Goal: Task Accomplishment & Management: Use online tool/utility

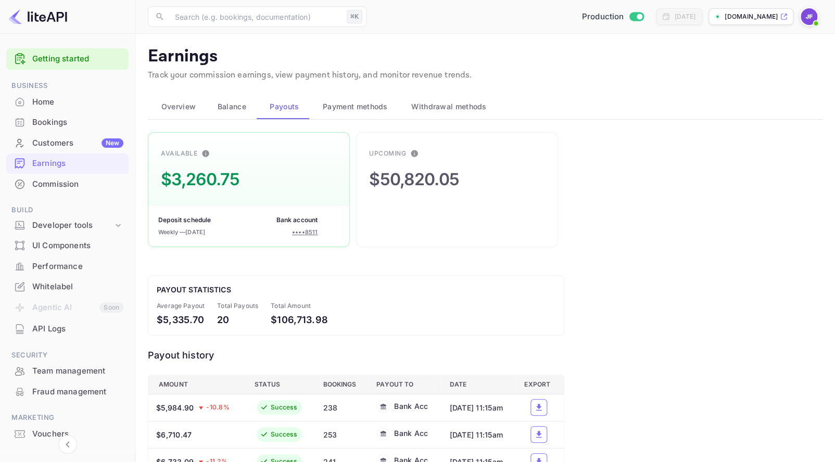
scroll to position [1, 0]
click at [43, 96] on div "Home" at bounding box center [77, 101] width 91 height 12
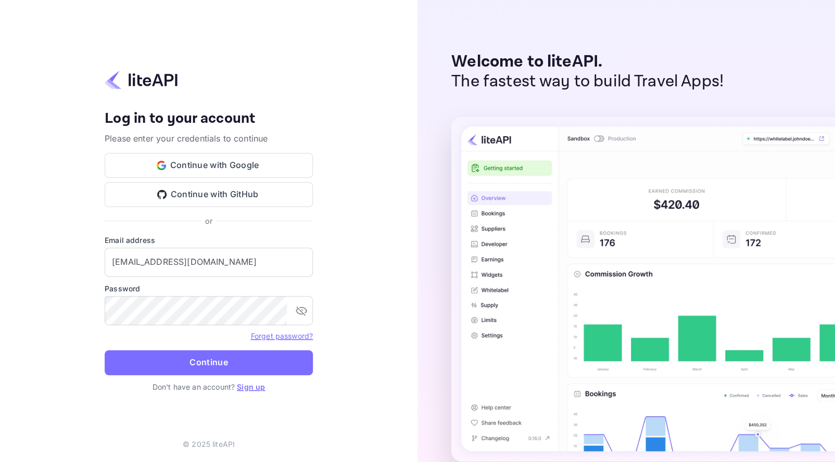
click at [216, 362] on button "Continue" at bounding box center [209, 362] width 208 height 25
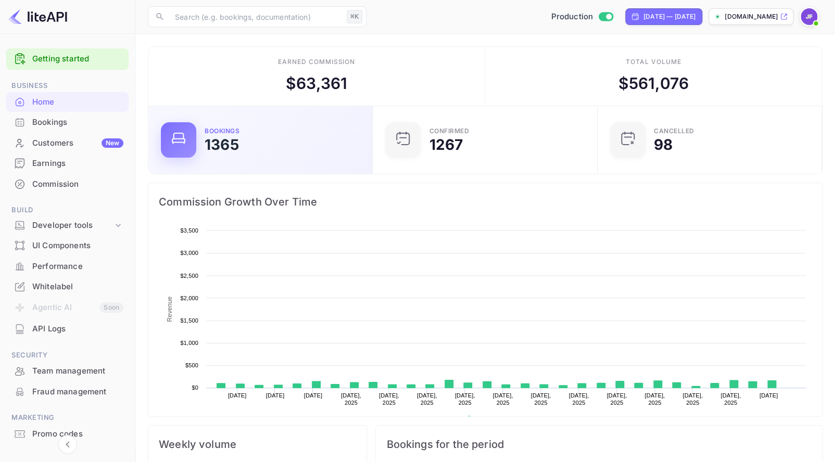
scroll to position [169, 218]
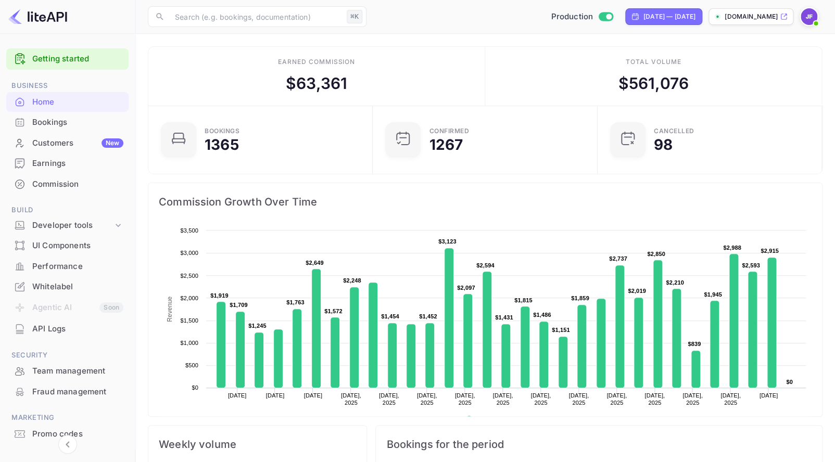
click at [60, 161] on div "Earnings" at bounding box center [77, 164] width 91 height 12
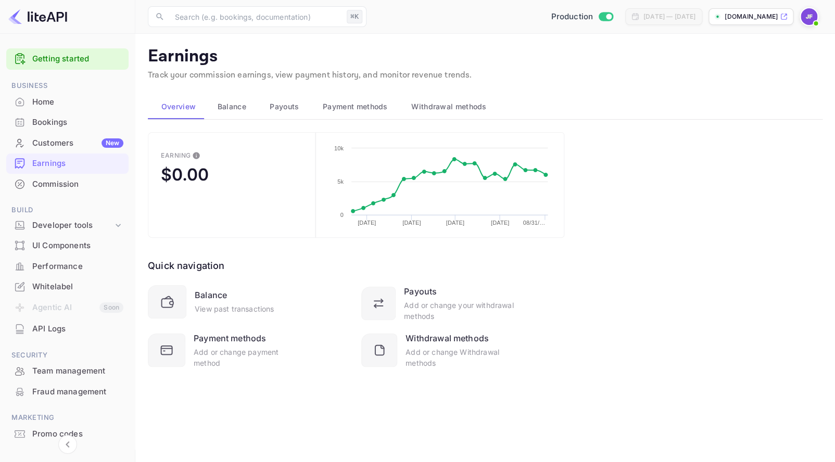
click at [226, 103] on span "Balance" at bounding box center [232, 106] width 29 height 12
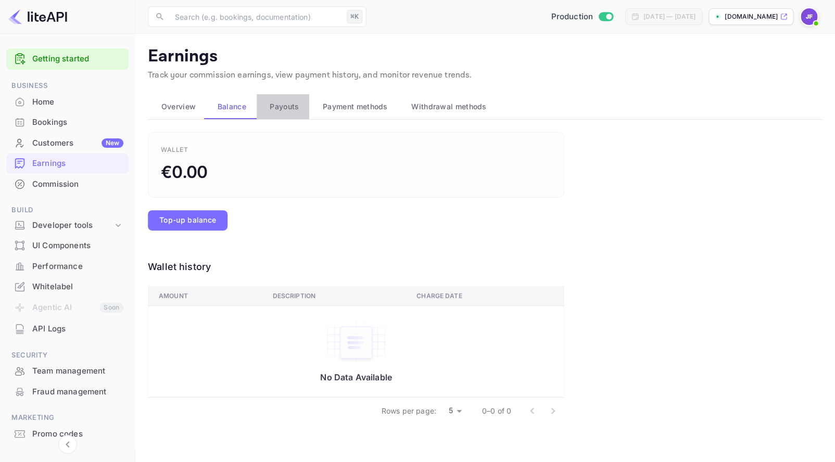
click at [286, 109] on span "Payouts" at bounding box center [284, 106] width 29 height 12
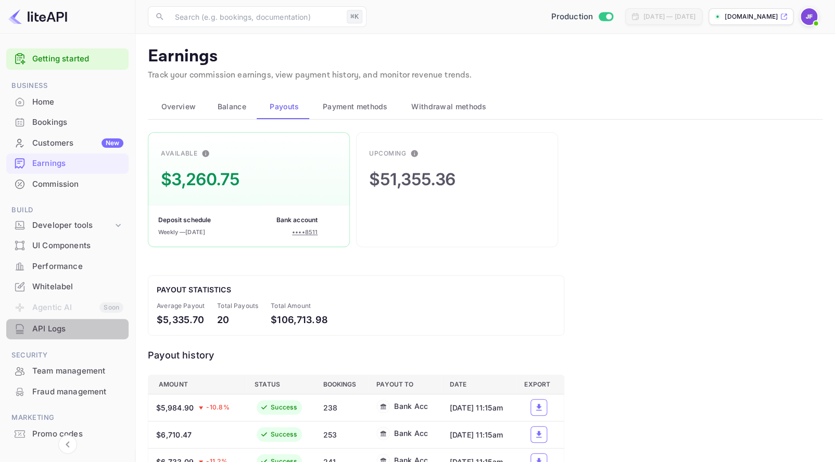
click at [52, 332] on div "API Logs" at bounding box center [77, 329] width 91 height 12
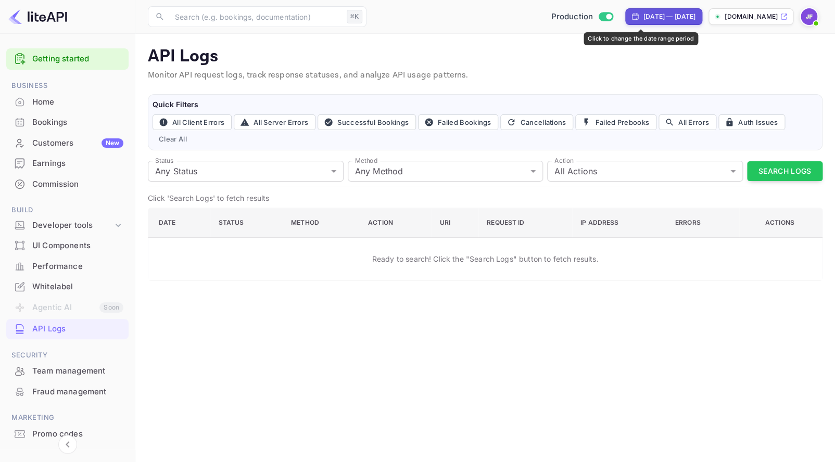
click at [647, 12] on div "[DATE] — [DATE]" at bounding box center [669, 16] width 52 height 9
select select "7"
select select "2025"
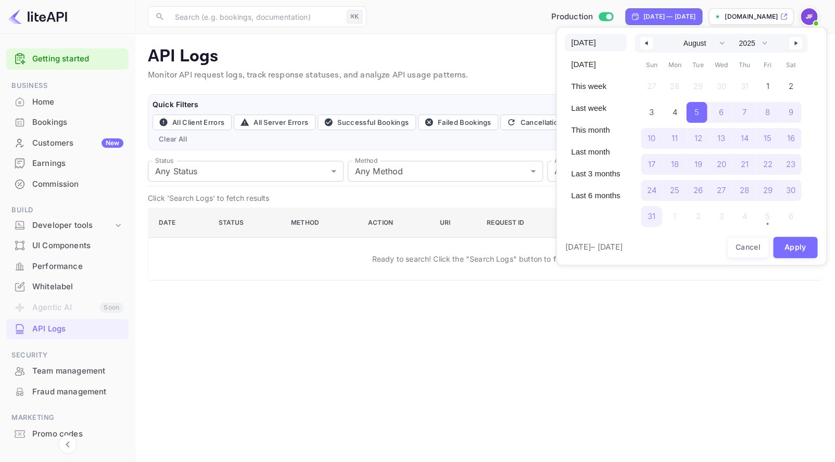
click at [590, 45] on span "[DATE]" at bounding box center [595, 43] width 61 height 18
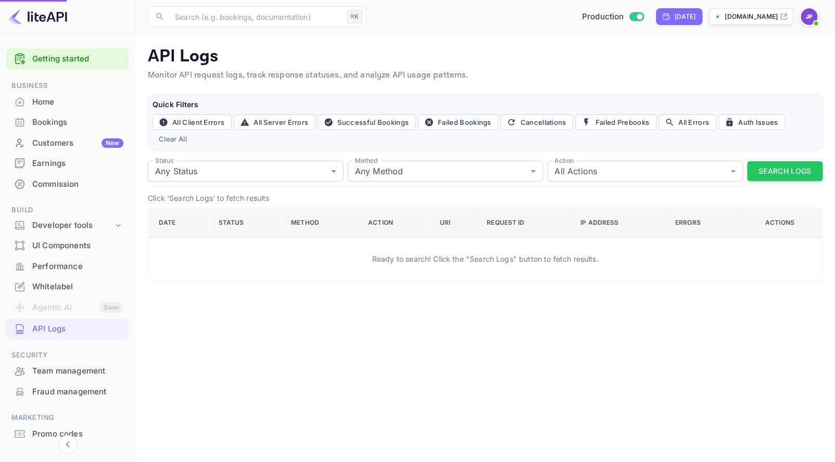
select select "8"
click at [674, 15] on div "[DATE]" at bounding box center [684, 16] width 21 height 9
select select "8"
select select "2025"
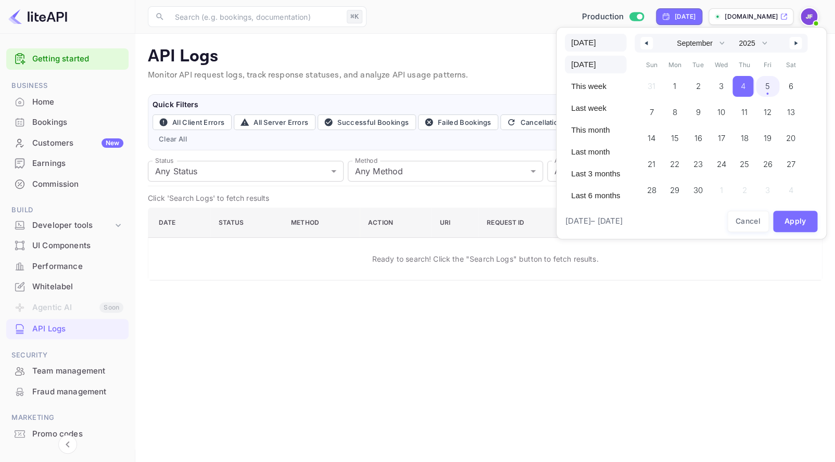
click at [578, 45] on span "[DATE]" at bounding box center [595, 43] width 61 height 18
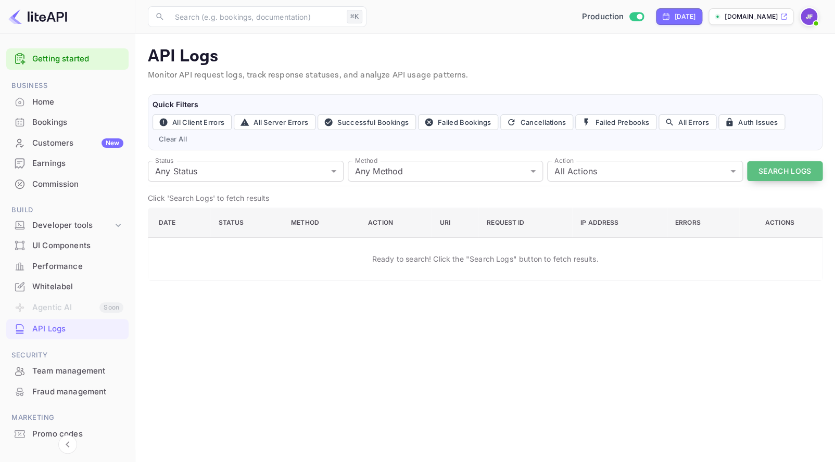
click at [776, 170] on button "Search Logs" at bounding box center [784, 171] width 75 height 20
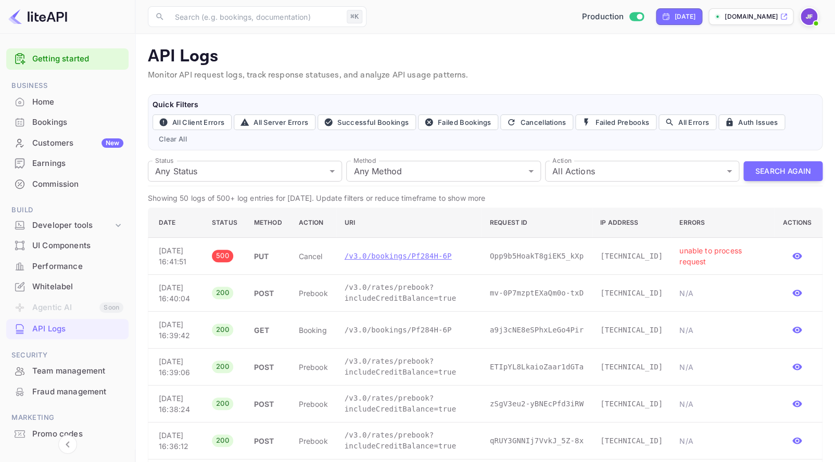
click at [431, 262] on p "/v3.0/bookings/Pf284H-6P" at bounding box center [409, 256] width 129 height 11
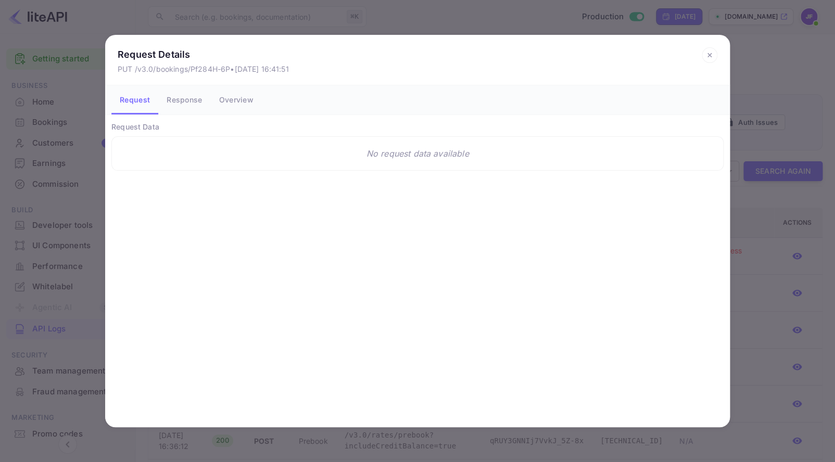
click at [187, 100] on button "Response" at bounding box center [184, 99] width 52 height 29
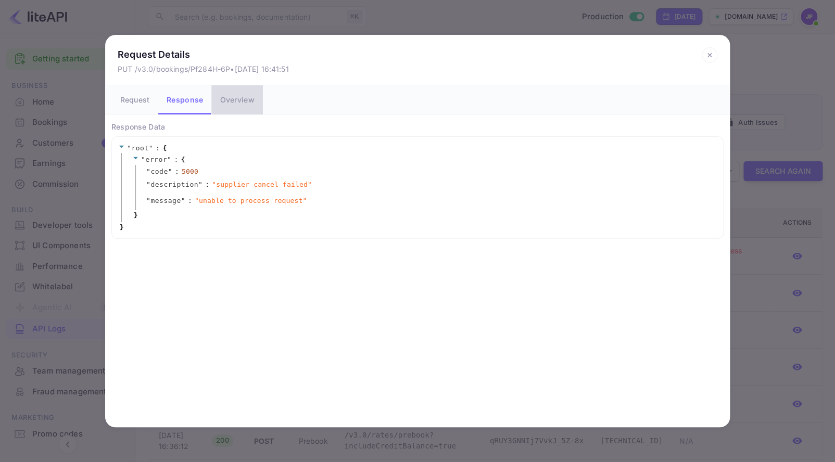
click at [239, 100] on button "Overview" at bounding box center [236, 99] width 51 height 29
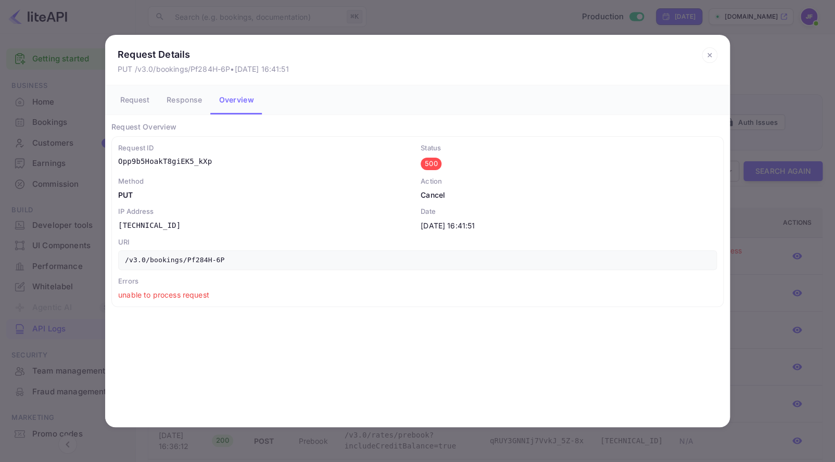
click at [709, 50] on icon at bounding box center [710, 55] width 16 height 16
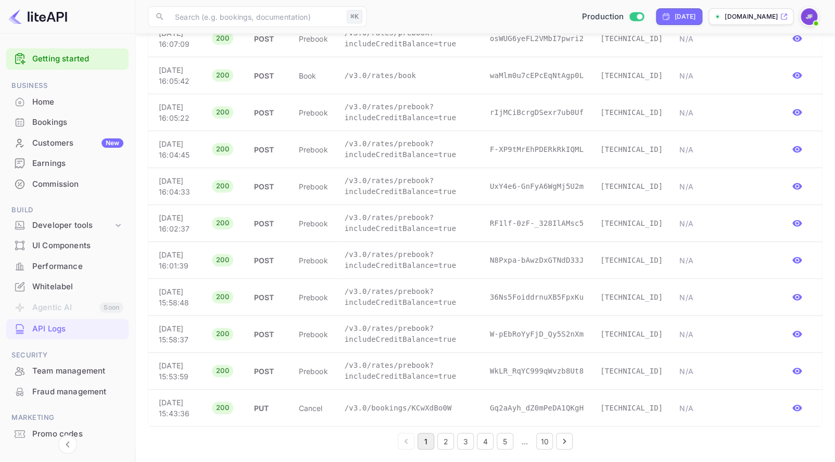
scroll to position [1706, 0]
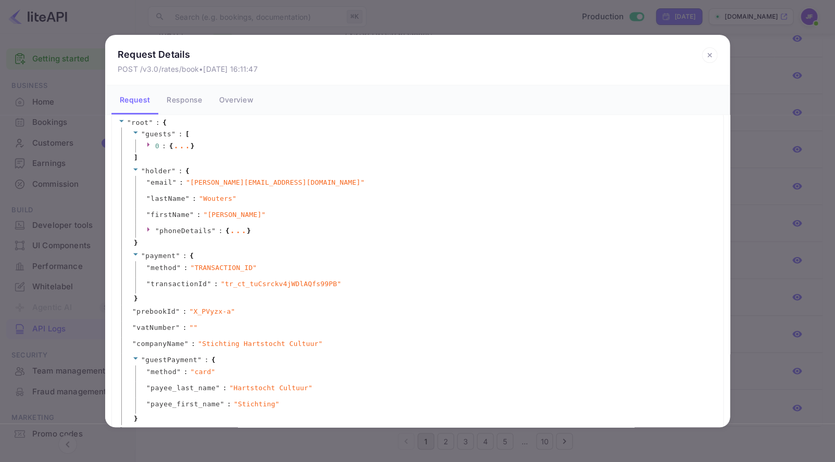
scroll to position [43, 0]
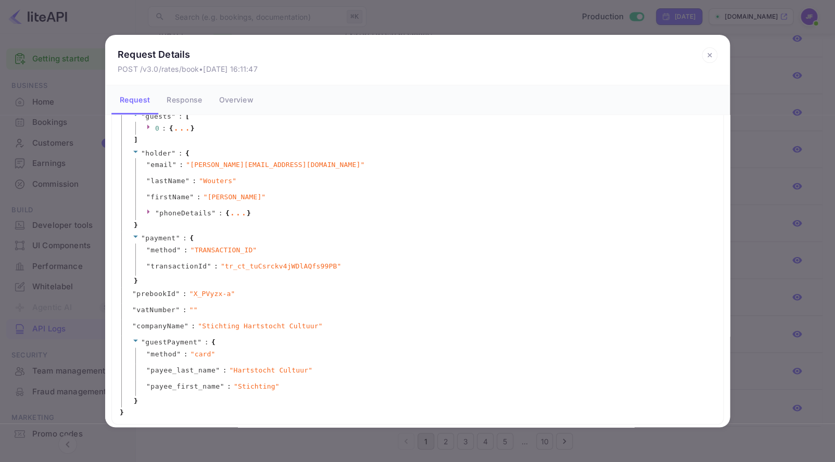
click at [178, 100] on button "Response" at bounding box center [184, 99] width 52 height 29
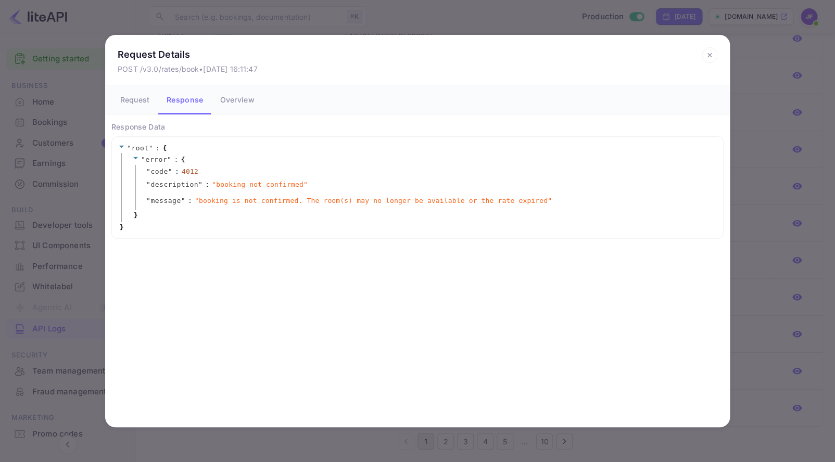
scroll to position [0, 0]
click at [137, 102] on button "Request" at bounding box center [134, 99] width 47 height 29
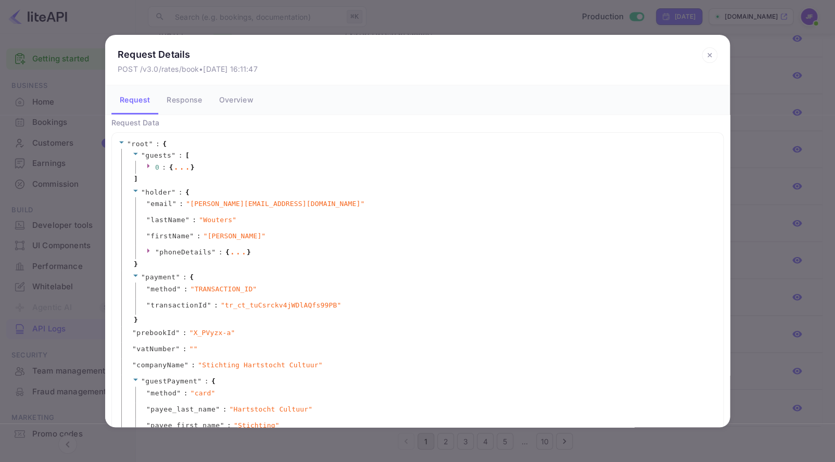
click at [184, 169] on div "..." at bounding box center [181, 166] width 17 height 5
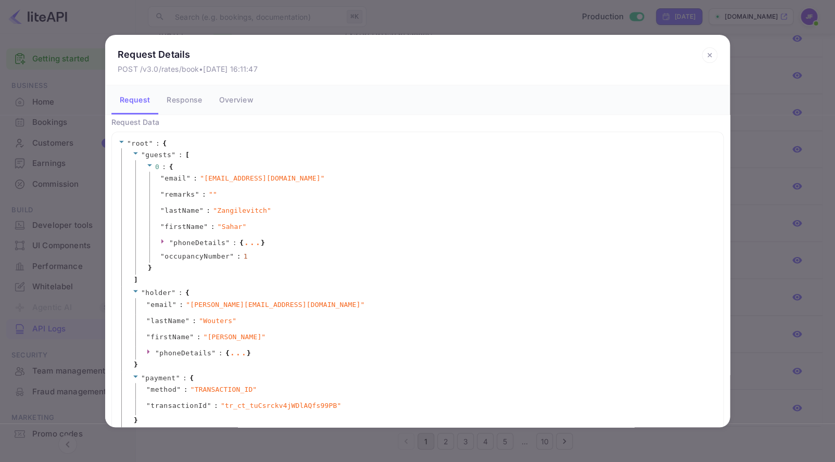
scroll to position [3, 0]
click at [707, 52] on icon at bounding box center [710, 55] width 16 height 16
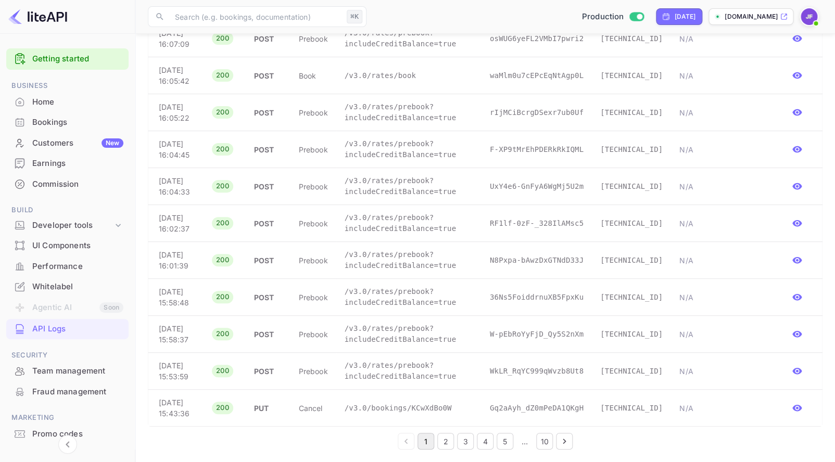
scroll to position [1705, 0]
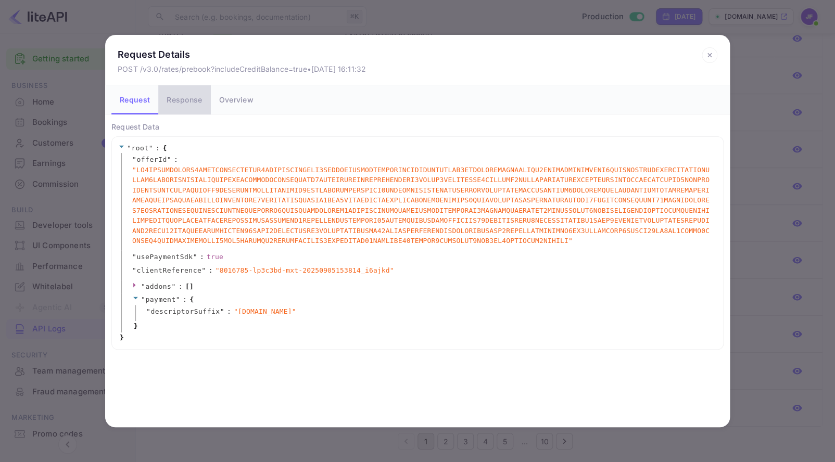
click at [182, 102] on button "Response" at bounding box center [184, 99] width 52 height 29
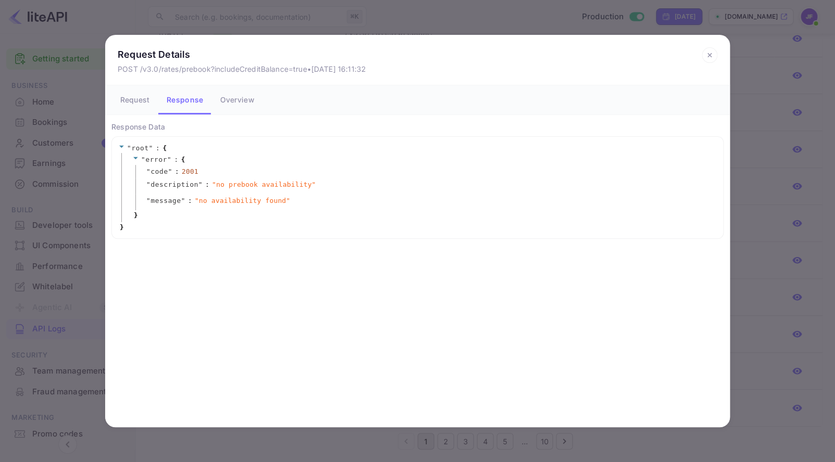
drag, startPoint x: 710, startPoint y: 53, endPoint x: 698, endPoint y: 61, distance: 14.9
click at [710, 53] on icon at bounding box center [710, 55] width 16 height 16
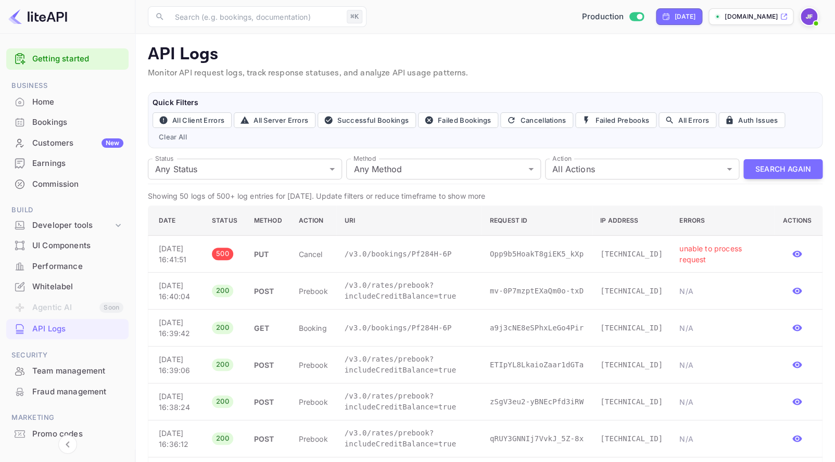
scroll to position [0, 0]
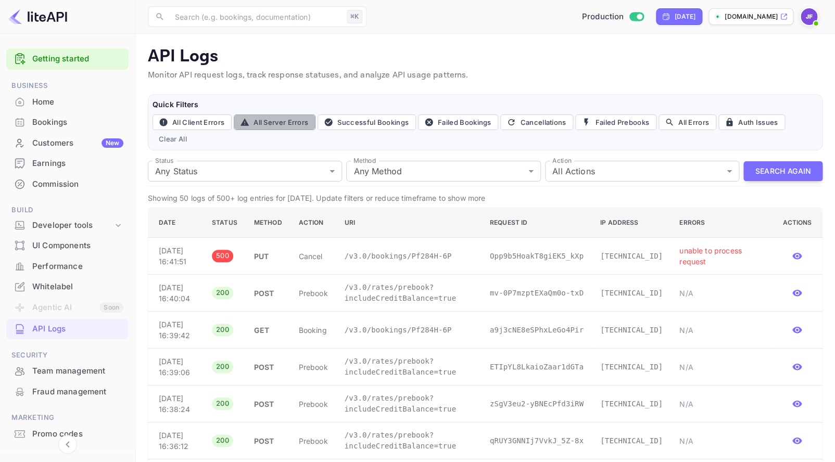
click at [264, 120] on button "All Server Errors" at bounding box center [275, 123] width 82 height 16
type input "5xx"
